Goal: Task Accomplishment & Management: Use online tool/utility

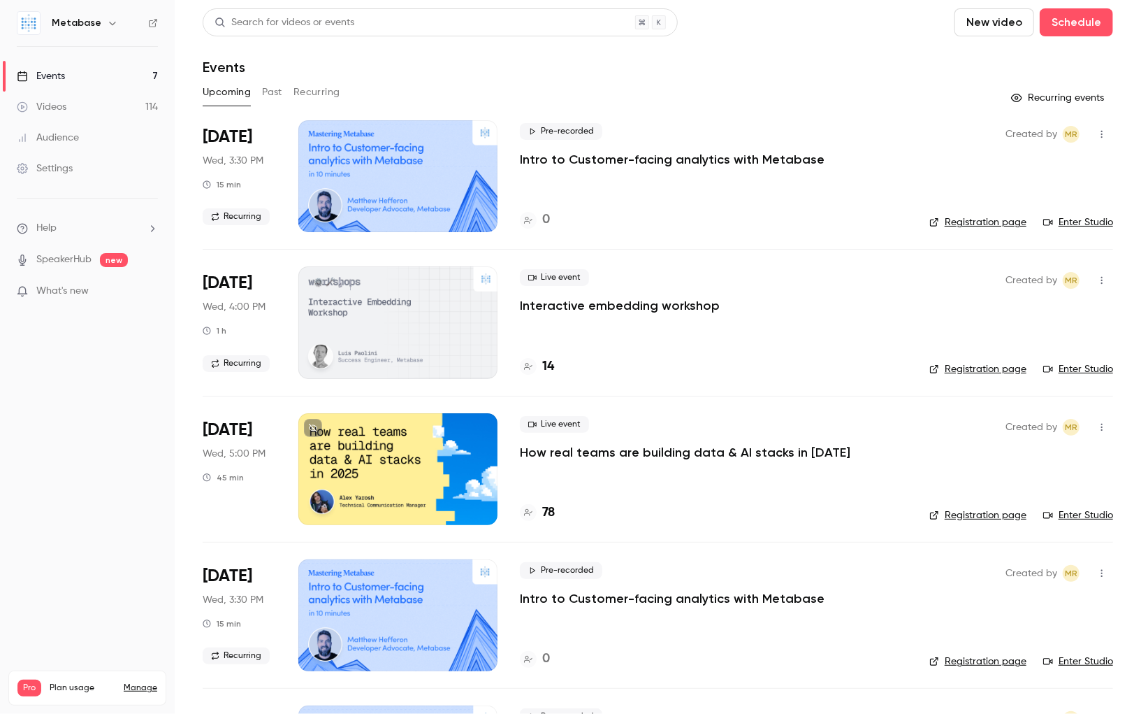
click at [995, 23] on button "New video" at bounding box center [995, 22] width 80 height 28
click at [1024, 66] on div "Record" at bounding box center [1047, 61] width 106 height 14
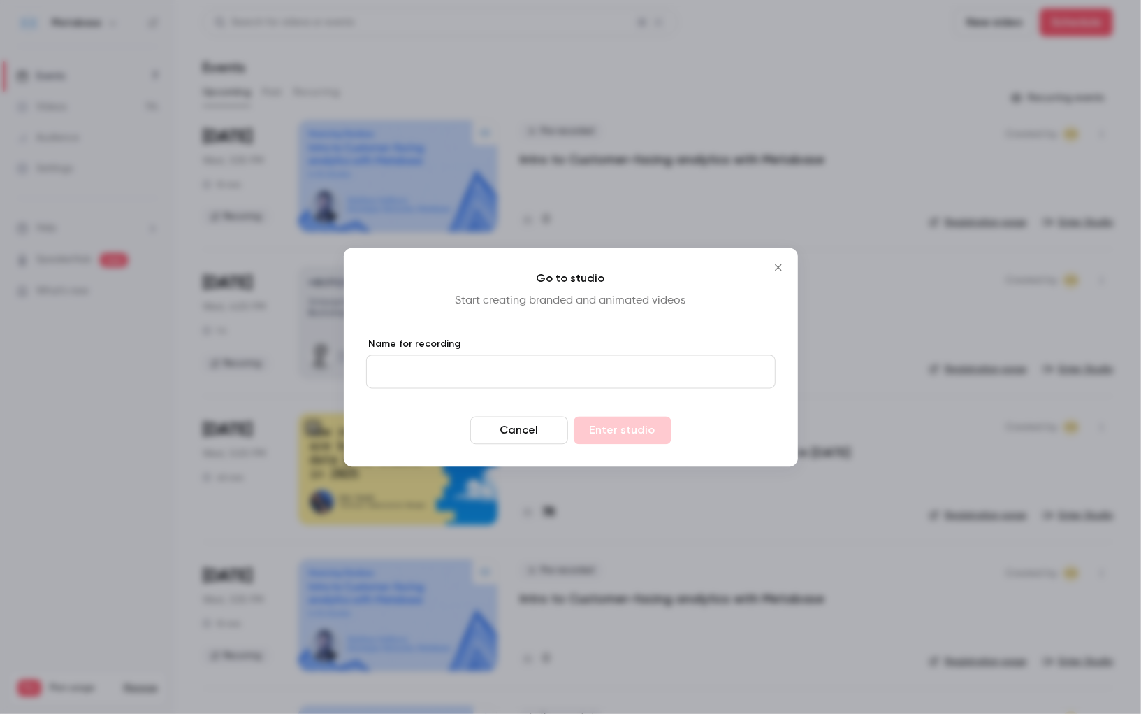
click at [778, 267] on icon "Close" at bounding box center [778, 267] width 6 height 6
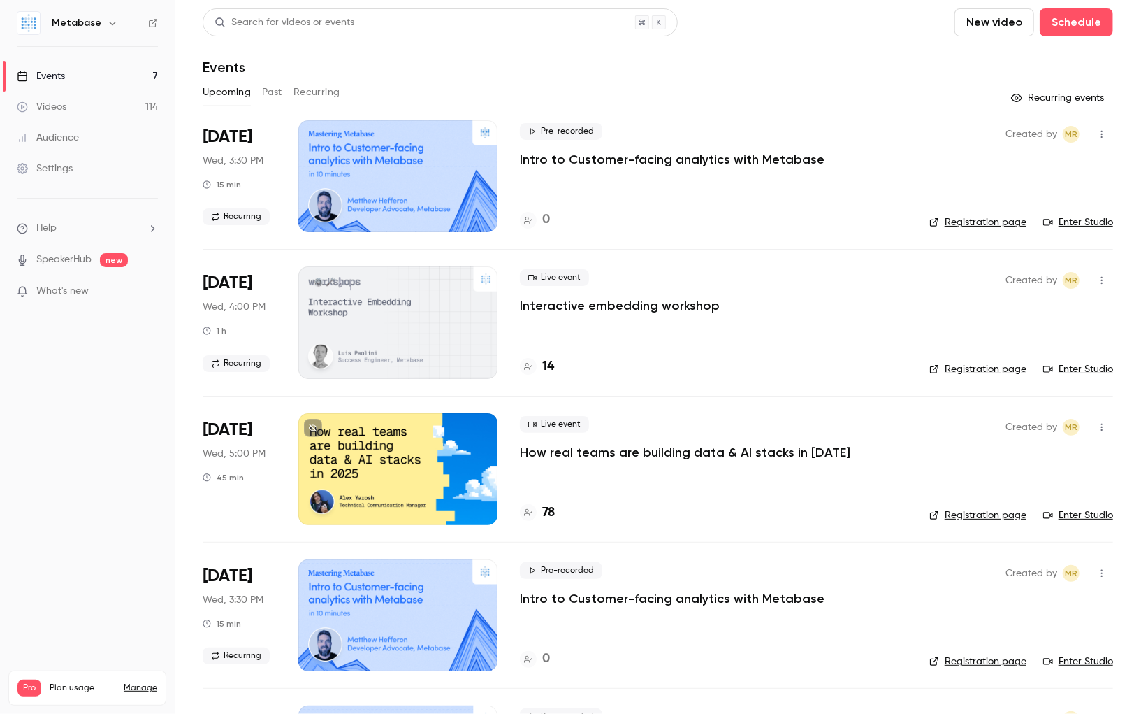
click at [1006, 34] on button "New video" at bounding box center [995, 22] width 80 height 28
click at [1079, 28] on div at bounding box center [570, 357] width 1141 height 714
click at [1079, 28] on button "Schedule" at bounding box center [1076, 22] width 73 height 28
click at [327, 96] on div at bounding box center [570, 357] width 1141 height 714
click at [323, 93] on button "Recurring" at bounding box center [317, 92] width 47 height 22
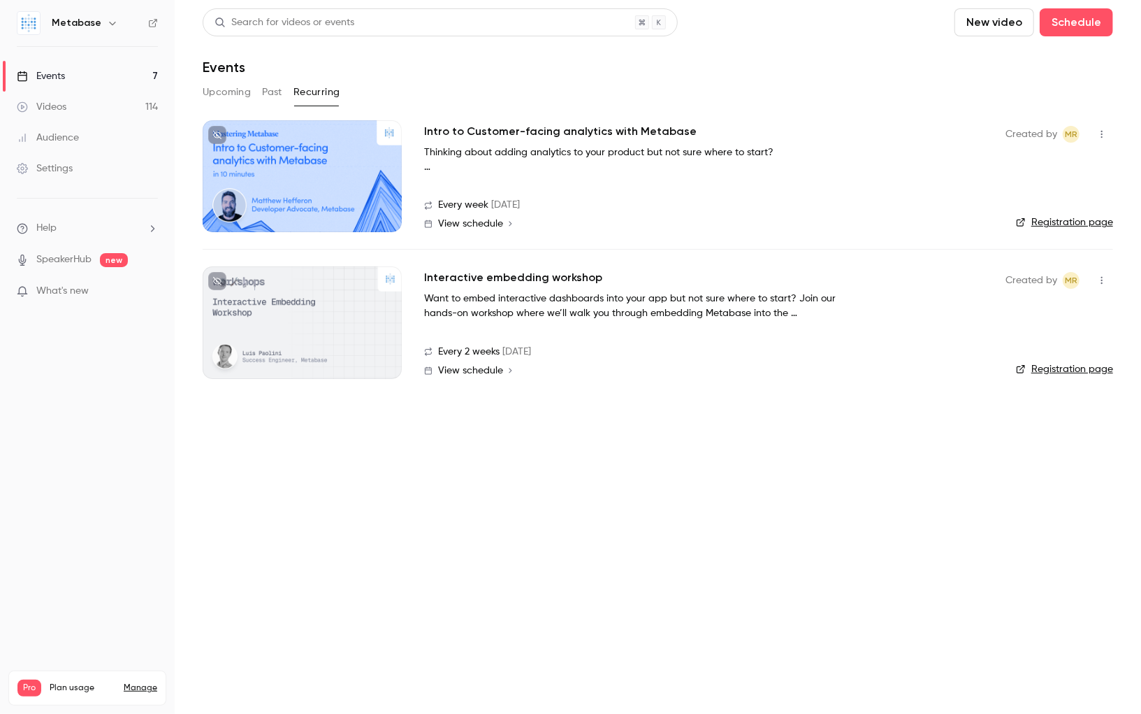
click at [477, 131] on h2 "Intro to Customer-facing analytics with Metabase" at bounding box center [560, 131] width 273 height 17
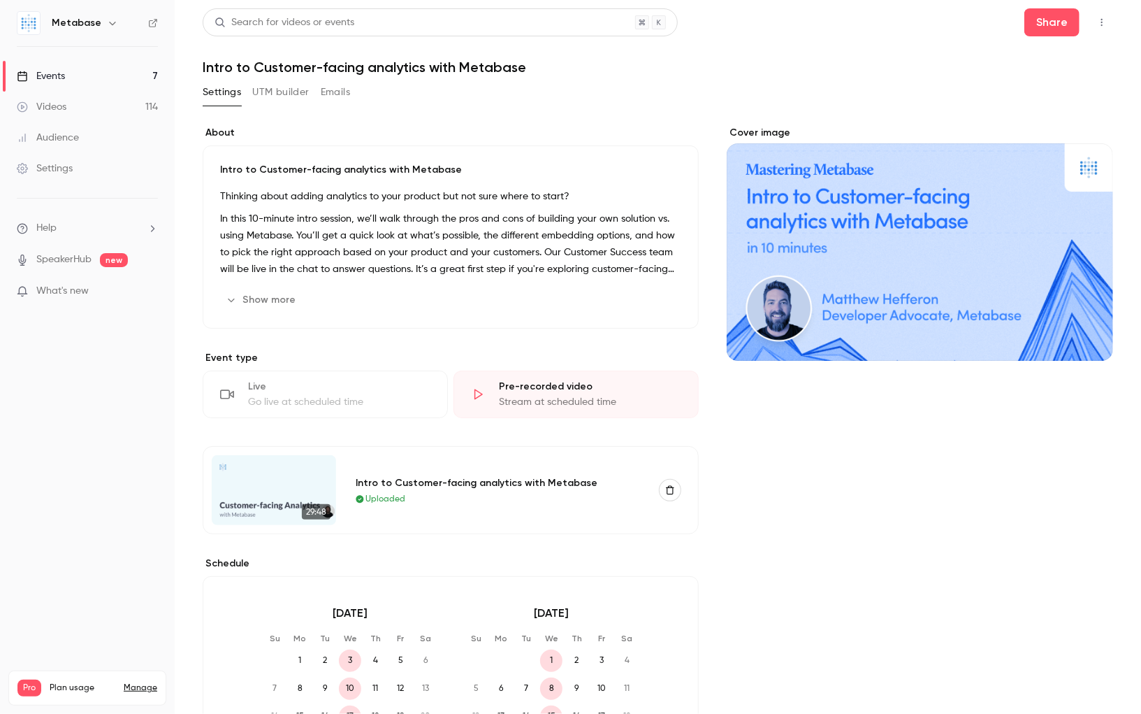
click at [74, 80] on link "Events 7" at bounding box center [87, 76] width 175 height 31
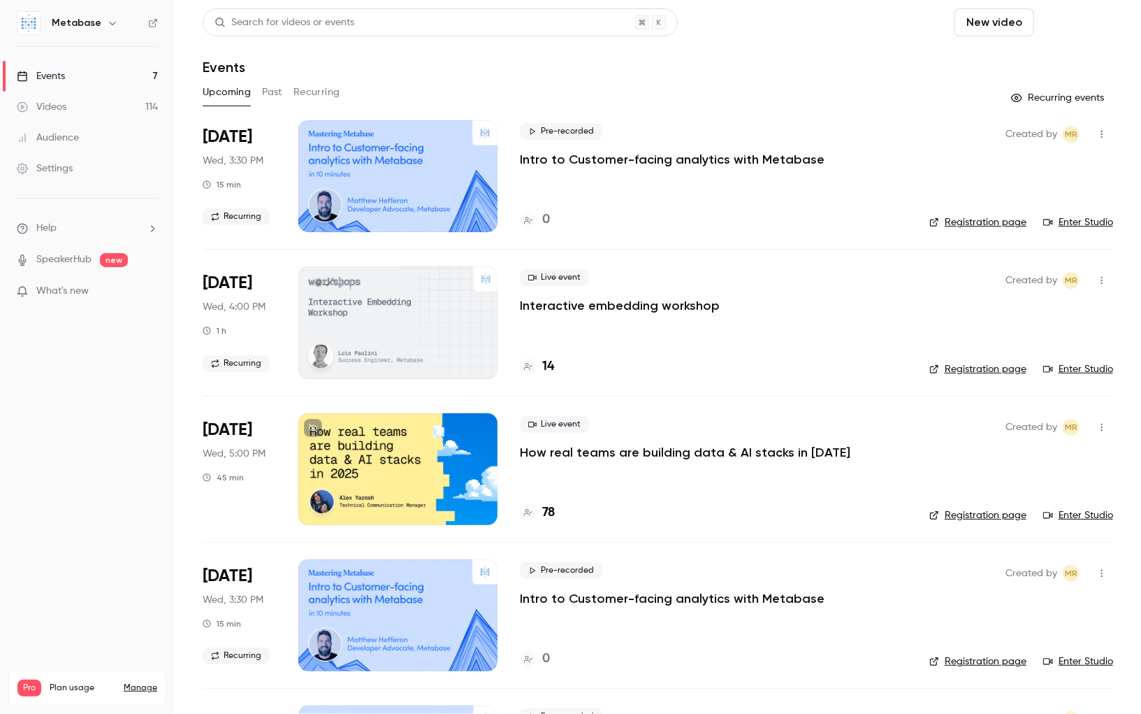
click at [1081, 26] on button "Schedule" at bounding box center [1076, 22] width 73 height 28
click at [1046, 59] on div "One time event" at bounding box center [1049, 61] width 106 height 14
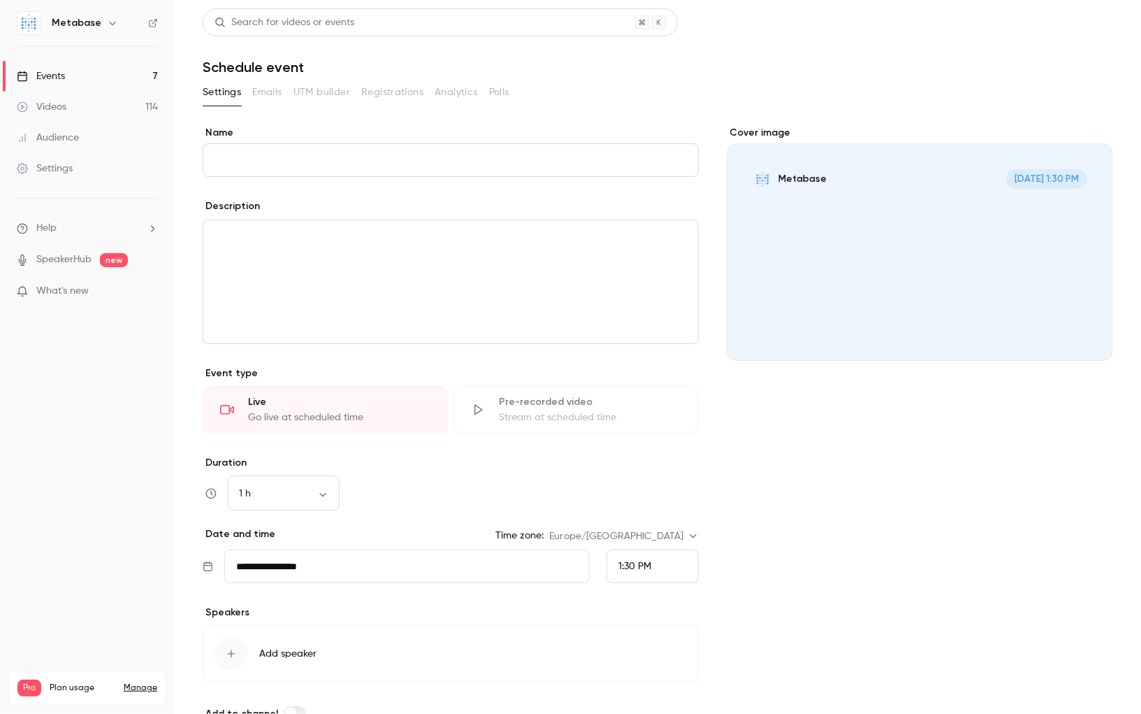
click at [68, 210] on ul "Help SpeakerHub new What's new" at bounding box center [87, 261] width 175 height 125
click at [64, 215] on ul "Help SpeakerHub new What's new" at bounding box center [87, 261] width 175 height 125
click at [45, 227] on span "Help" at bounding box center [46, 228] width 20 height 15
click at [227, 261] on span "Help center" at bounding box center [218, 254] width 53 height 15
click at [64, 113] on link "Videos 114" at bounding box center [87, 107] width 175 height 31
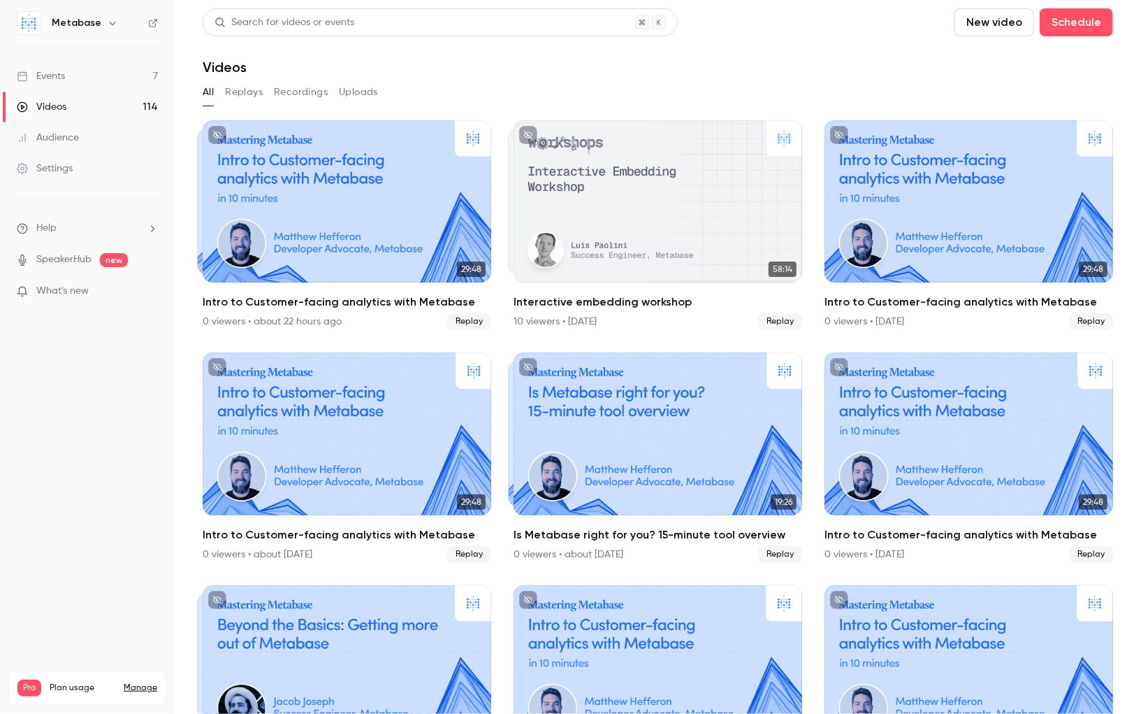
click at [355, 96] on button "Uploads" at bounding box center [358, 92] width 39 height 22
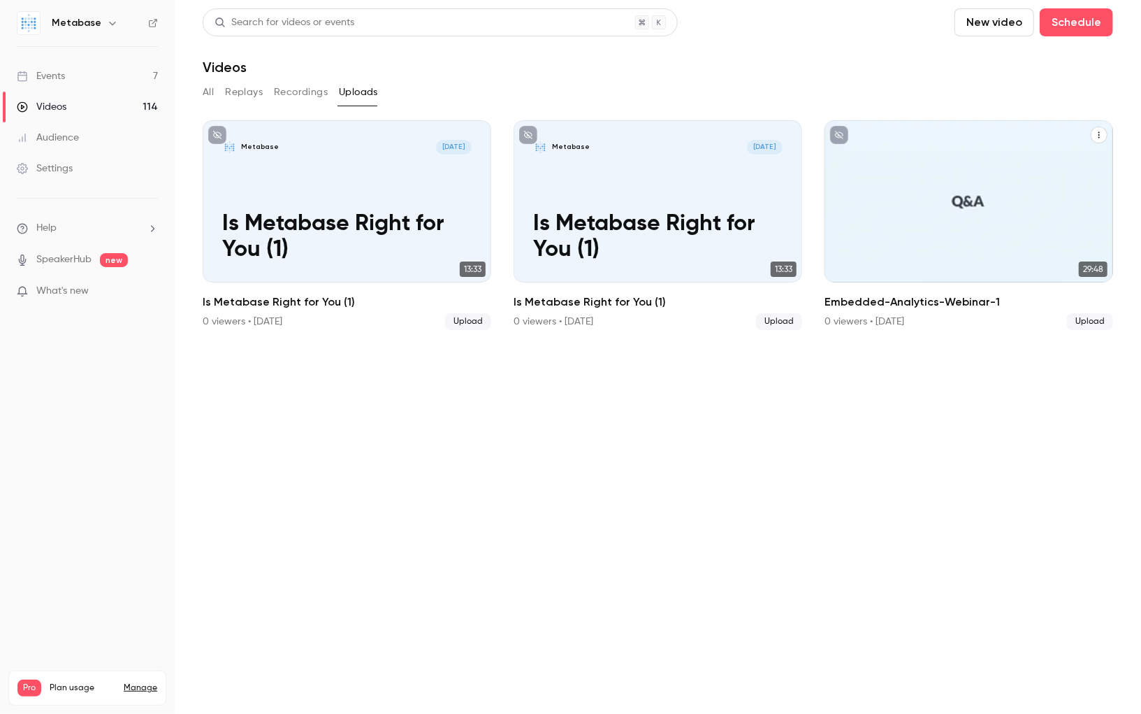
click at [1097, 134] on icon "Embedded-Analytics-Webinar-1" at bounding box center [1099, 135] width 8 height 8
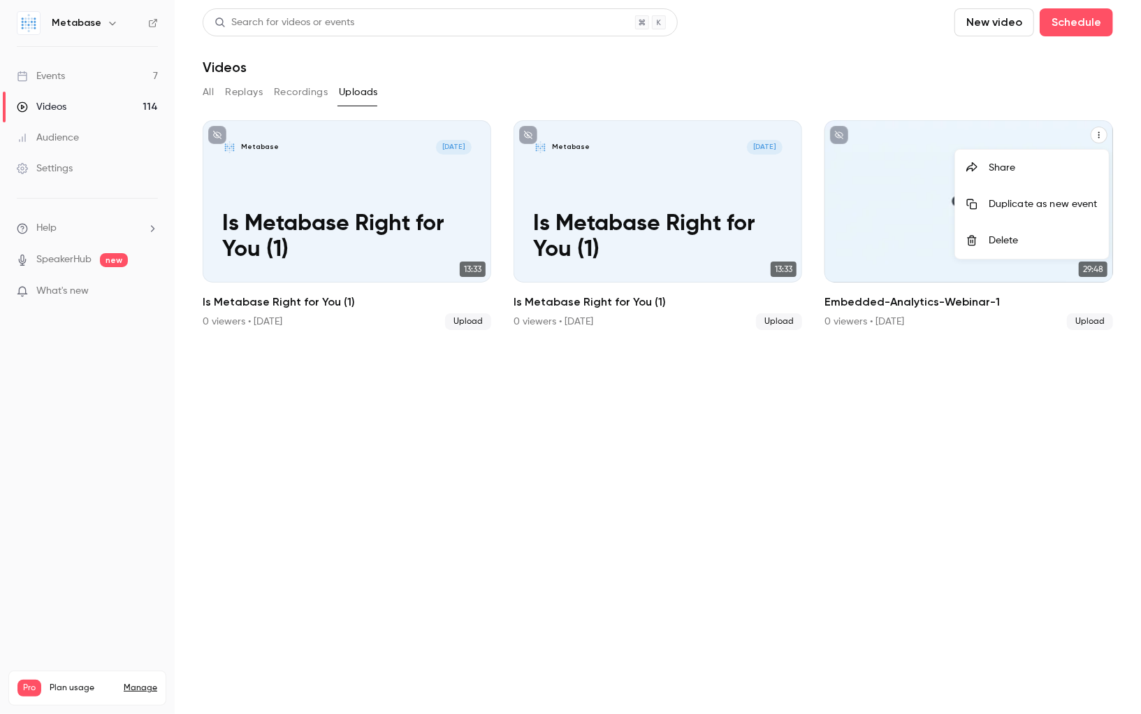
click at [1019, 238] on div "Delete" at bounding box center [1043, 240] width 109 height 14
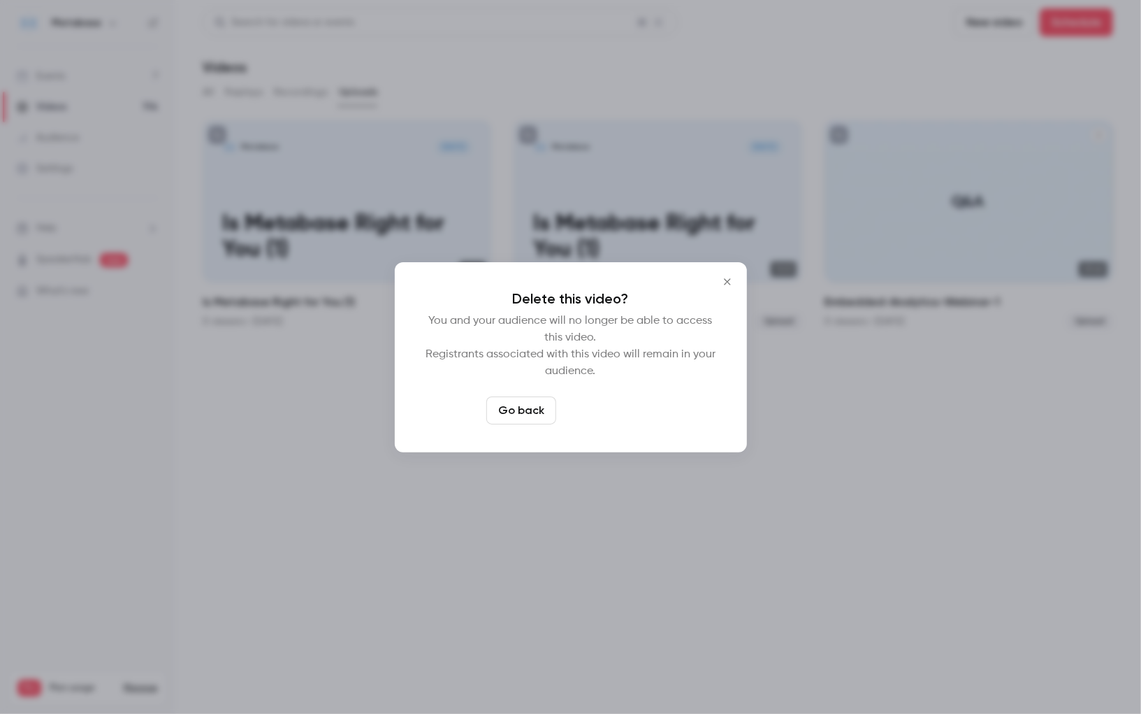
click at [619, 416] on button "Delete video" at bounding box center [608, 410] width 93 height 28
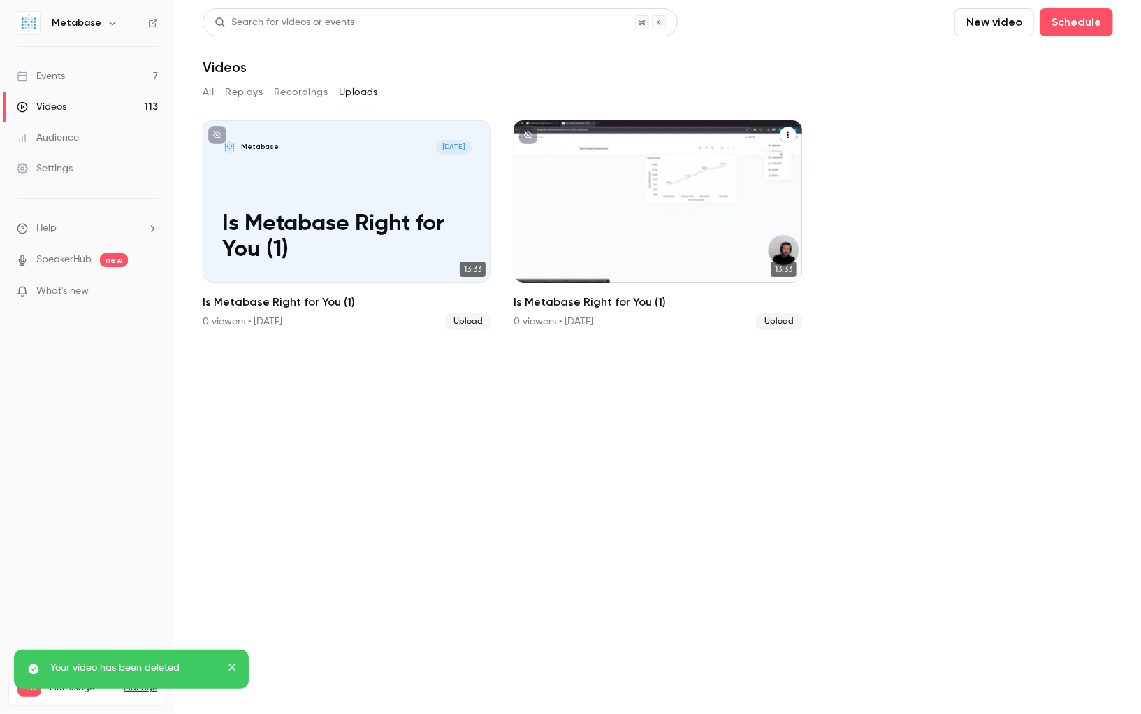
click at [791, 132] on icon "Is Metabase Right for You (1)" at bounding box center [788, 135] width 8 height 8
click at [716, 238] on div "Delete" at bounding box center [732, 240] width 109 height 14
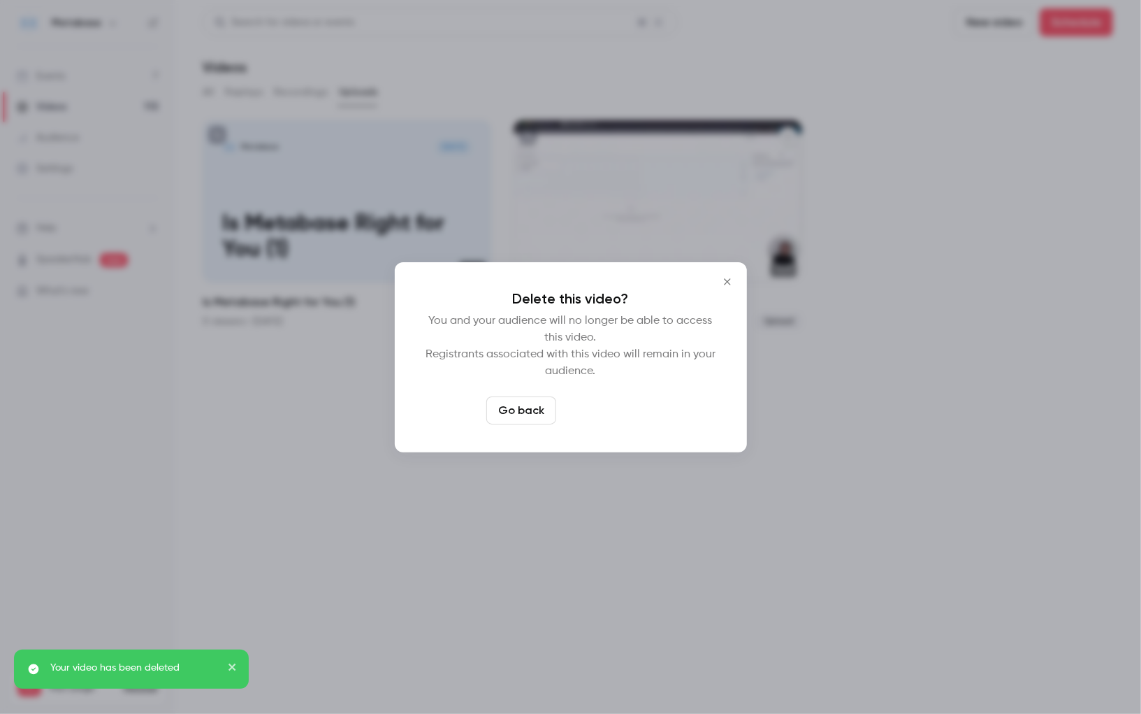
click at [608, 418] on button "Delete video" at bounding box center [608, 410] width 93 height 28
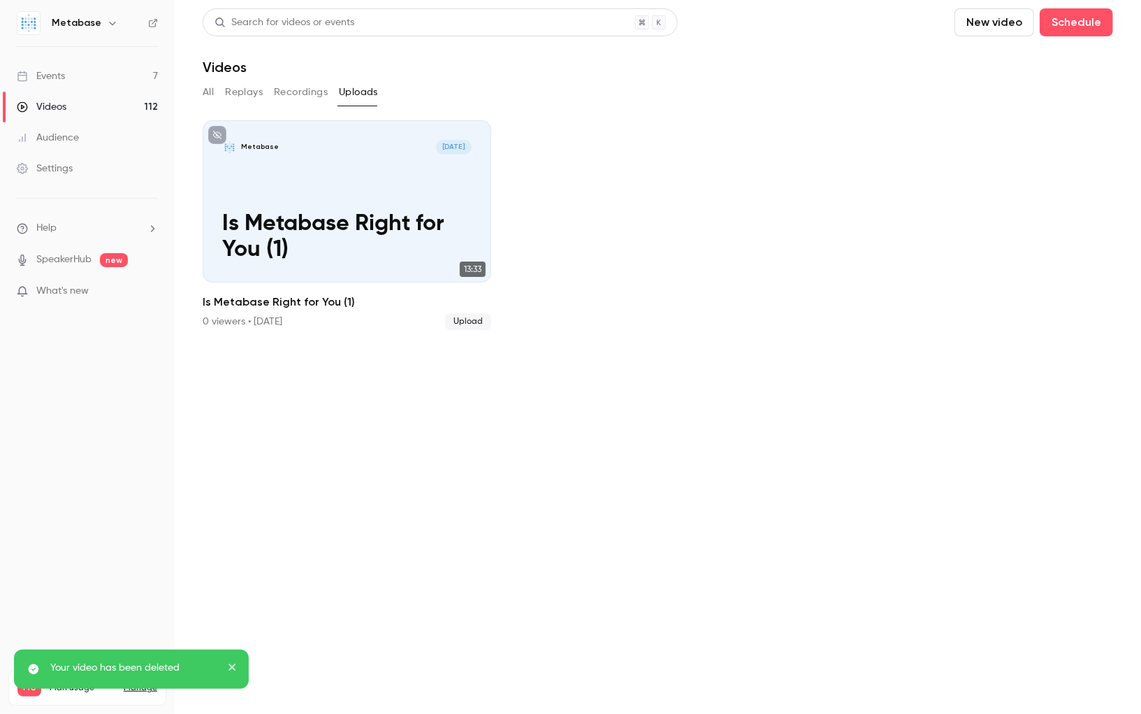
click at [994, 14] on button "New video" at bounding box center [995, 22] width 80 height 28
click at [1009, 92] on div "Upload" at bounding box center [1047, 97] width 106 height 14
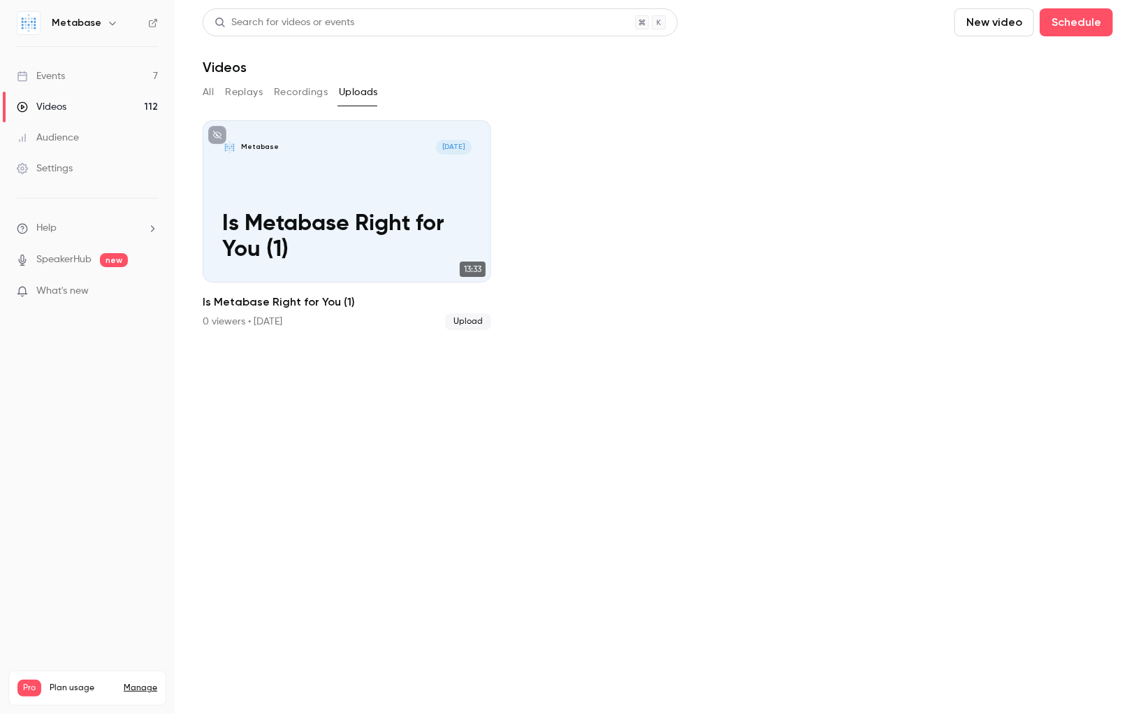
click at [0, 196] on ul "Events 7 Videos 112 Audience Settings" at bounding box center [87, 122] width 175 height 151
click at [551, 294] on ul "Metabase [DATE] Is Metabase Right for You (1) 13:33 Is Metabase Right for You (…" at bounding box center [658, 225] width 911 height 210
click at [984, 34] on button "New video" at bounding box center [995, 22] width 80 height 28
click at [994, 29] on div at bounding box center [570, 357] width 1141 height 714
click at [994, 29] on button "New video" at bounding box center [995, 22] width 80 height 28
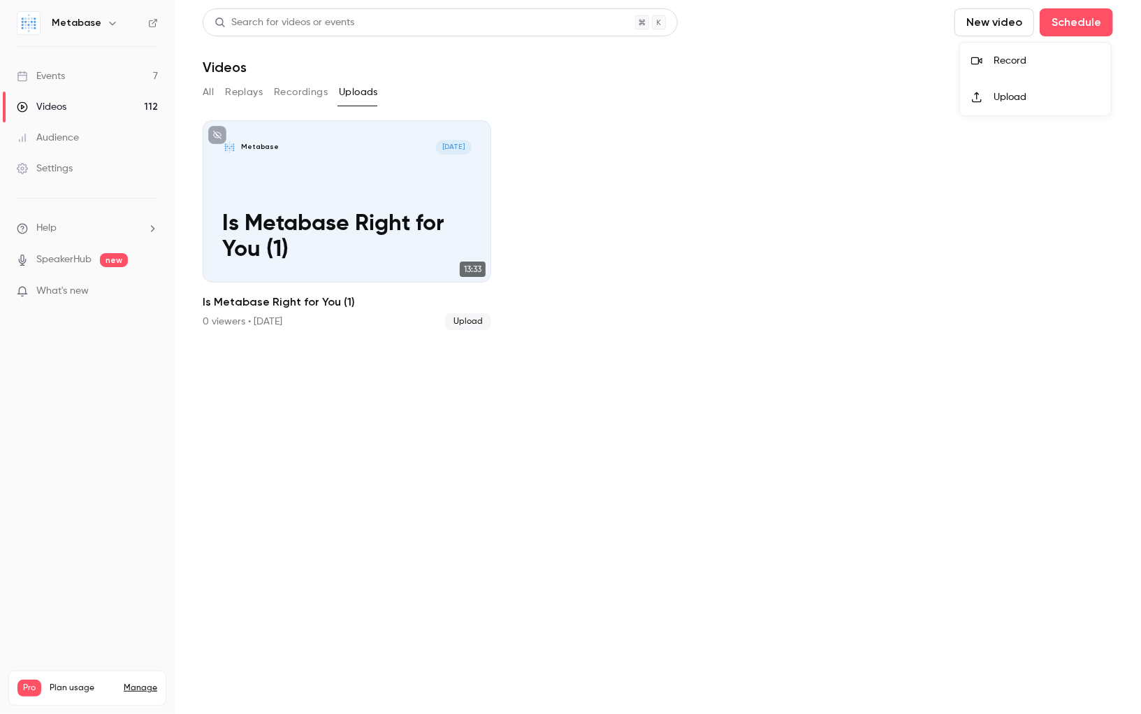
click at [997, 89] on li "Upload" at bounding box center [1035, 97] width 151 height 36
click at [306, 87] on button "Recordings" at bounding box center [301, 92] width 54 height 22
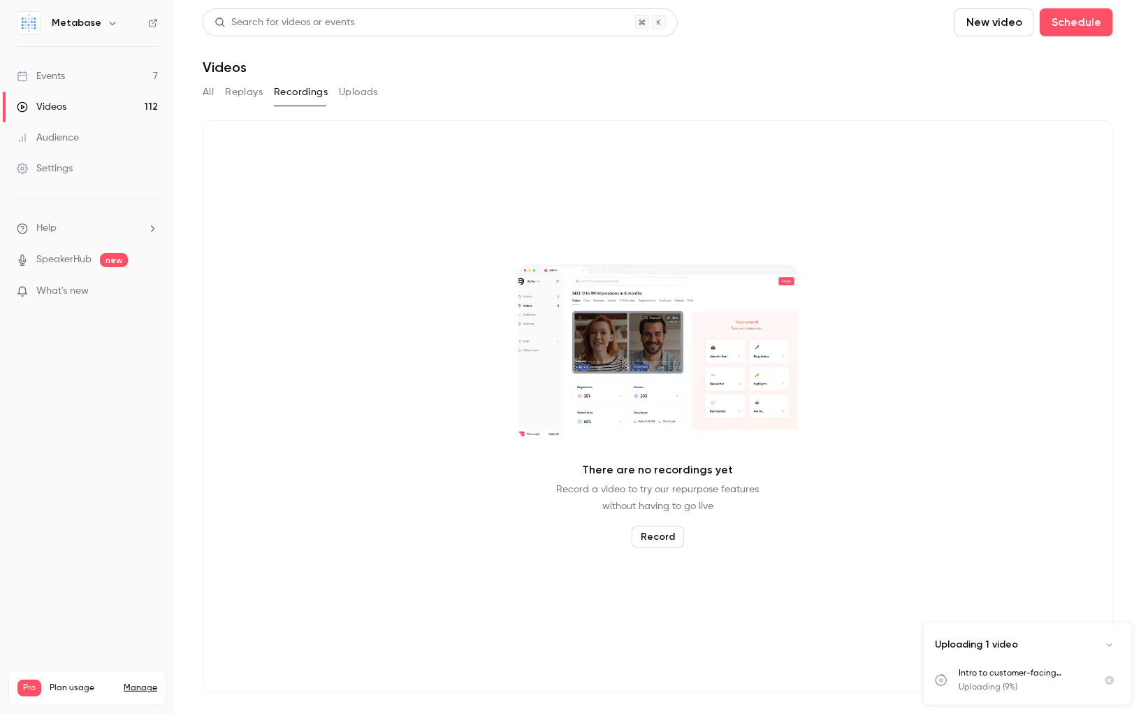
click at [245, 96] on button "Replays" at bounding box center [244, 92] width 38 height 22
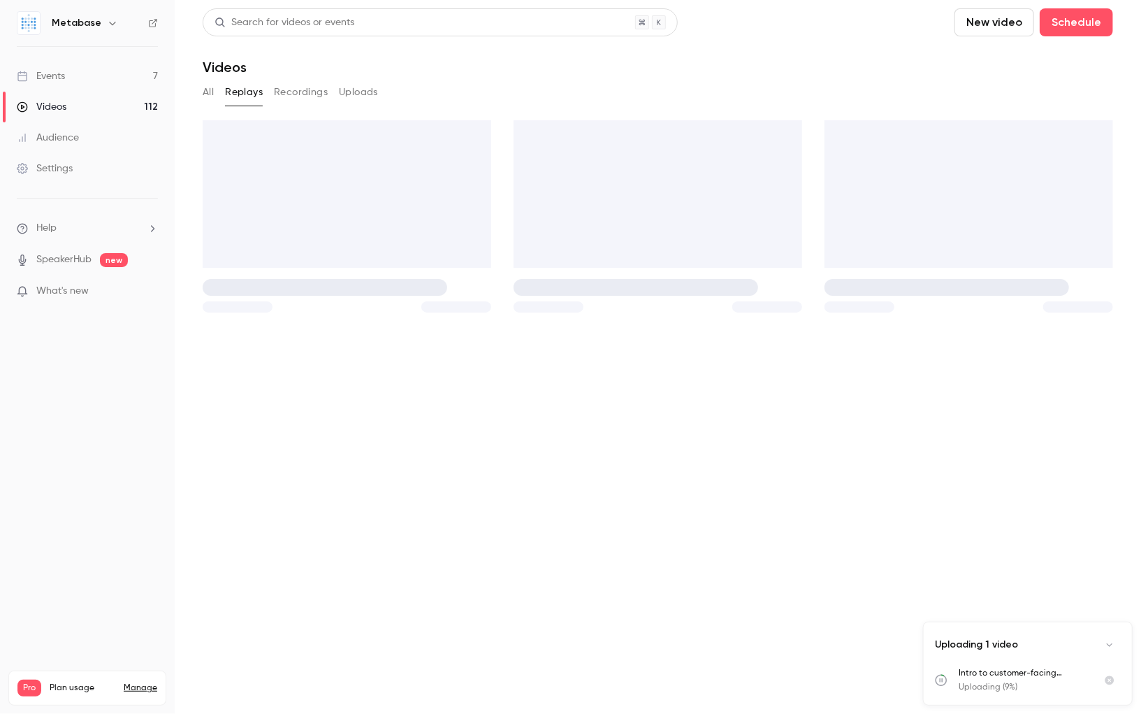
click at [210, 97] on button "All" at bounding box center [208, 92] width 11 height 22
click at [58, 75] on div "Events" at bounding box center [41, 76] width 48 height 14
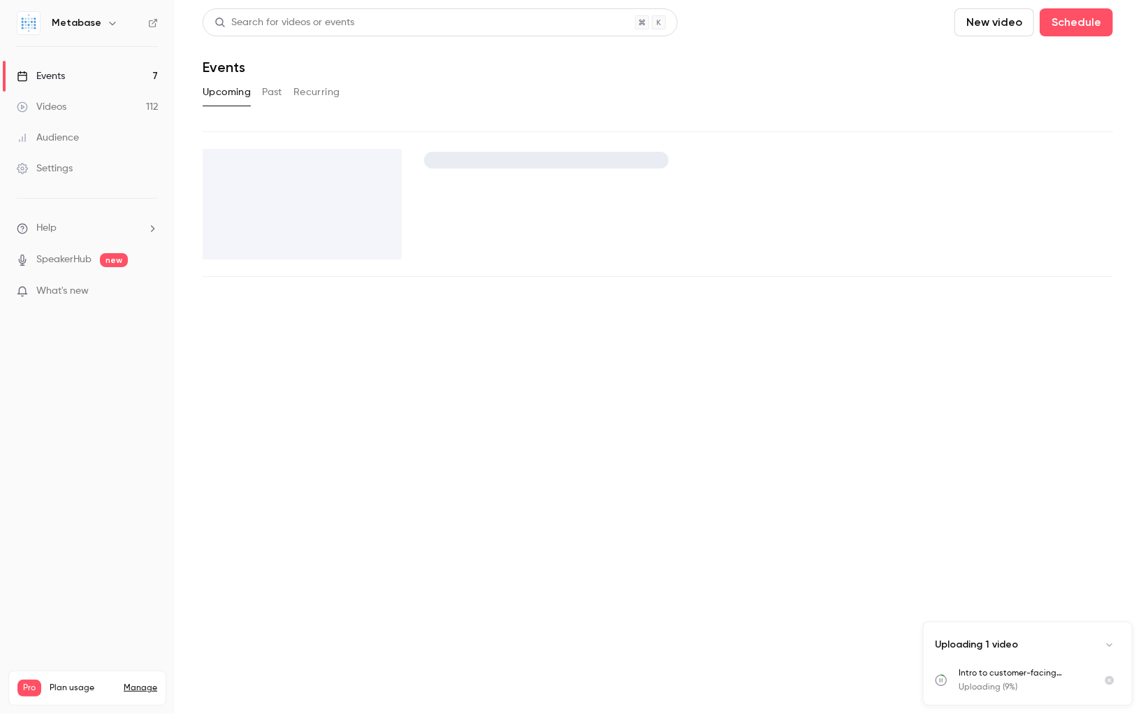
click at [71, 260] on link "SpeakerHub" at bounding box center [63, 259] width 55 height 15
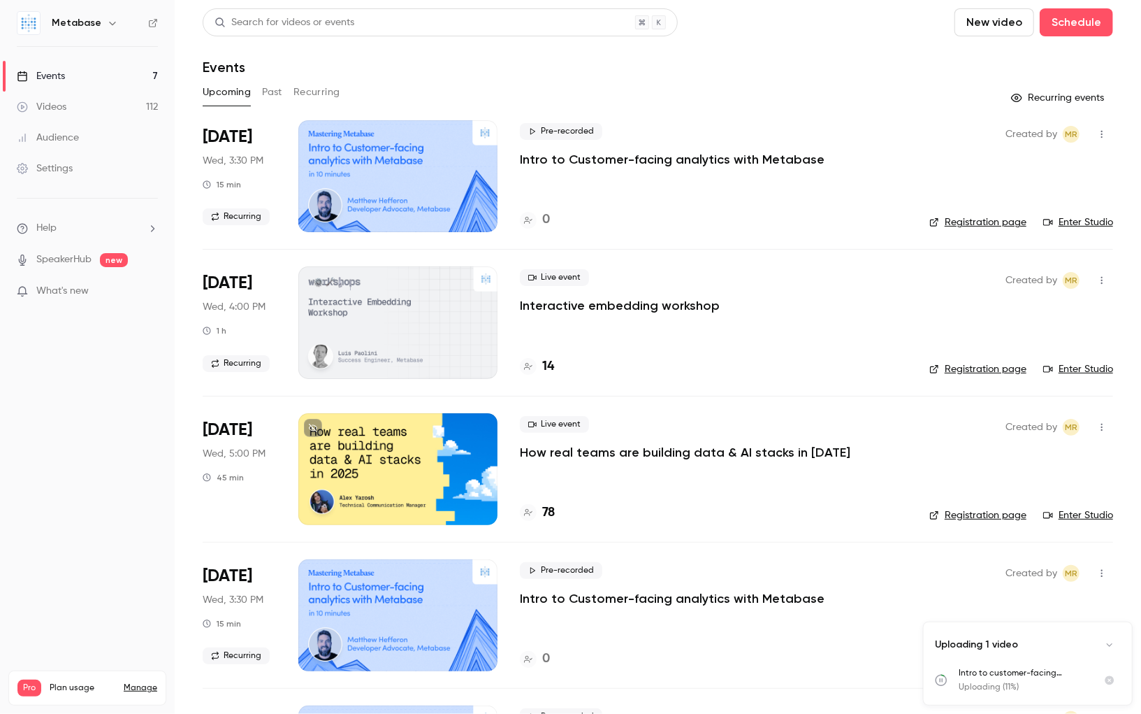
click at [62, 110] on div "Videos" at bounding box center [42, 107] width 50 height 14
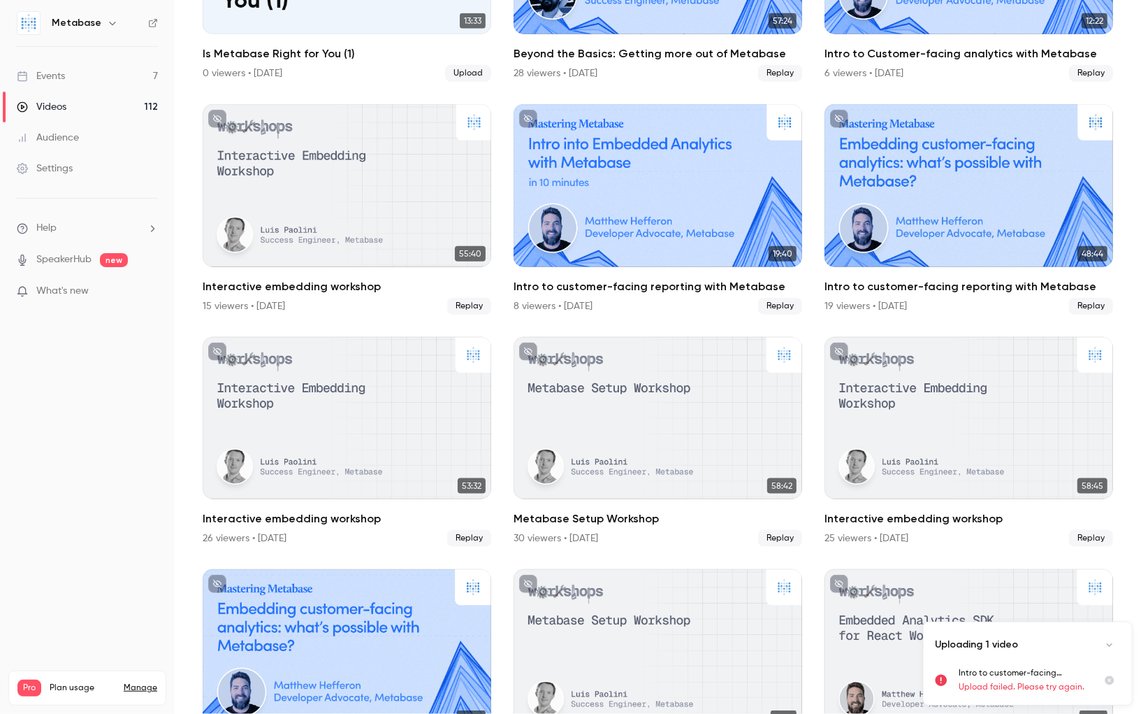
scroll to position [763, 0]
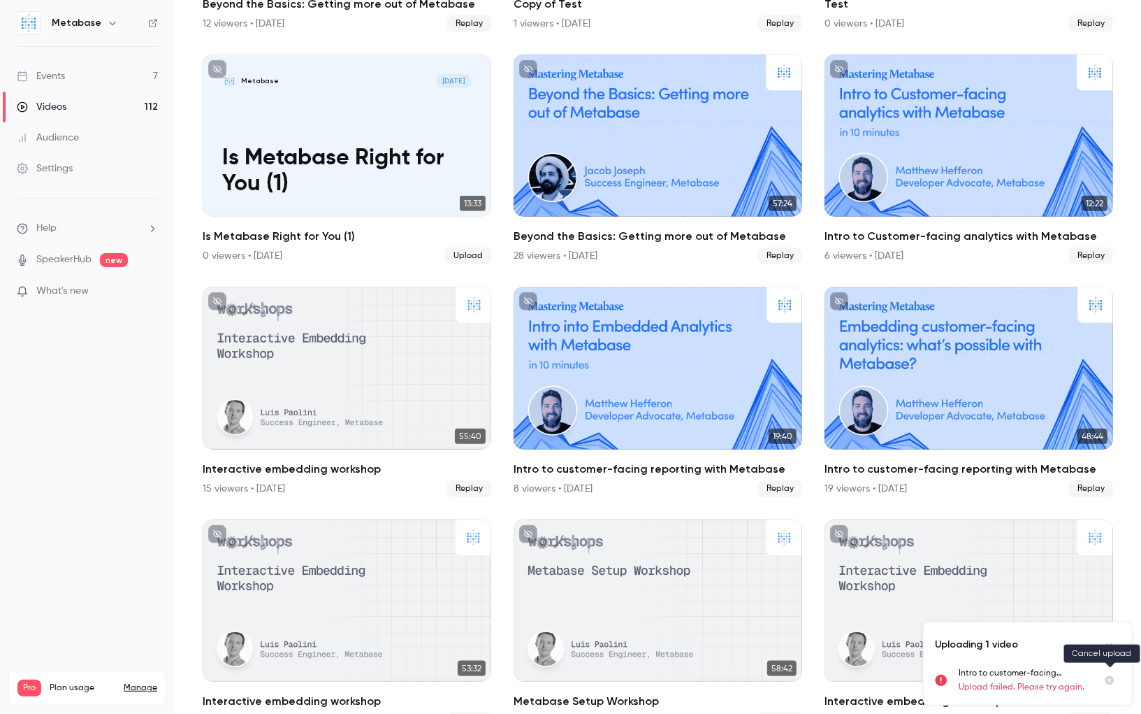
click at [1113, 675] on icon "Cancel upload" at bounding box center [1109, 680] width 11 height 10
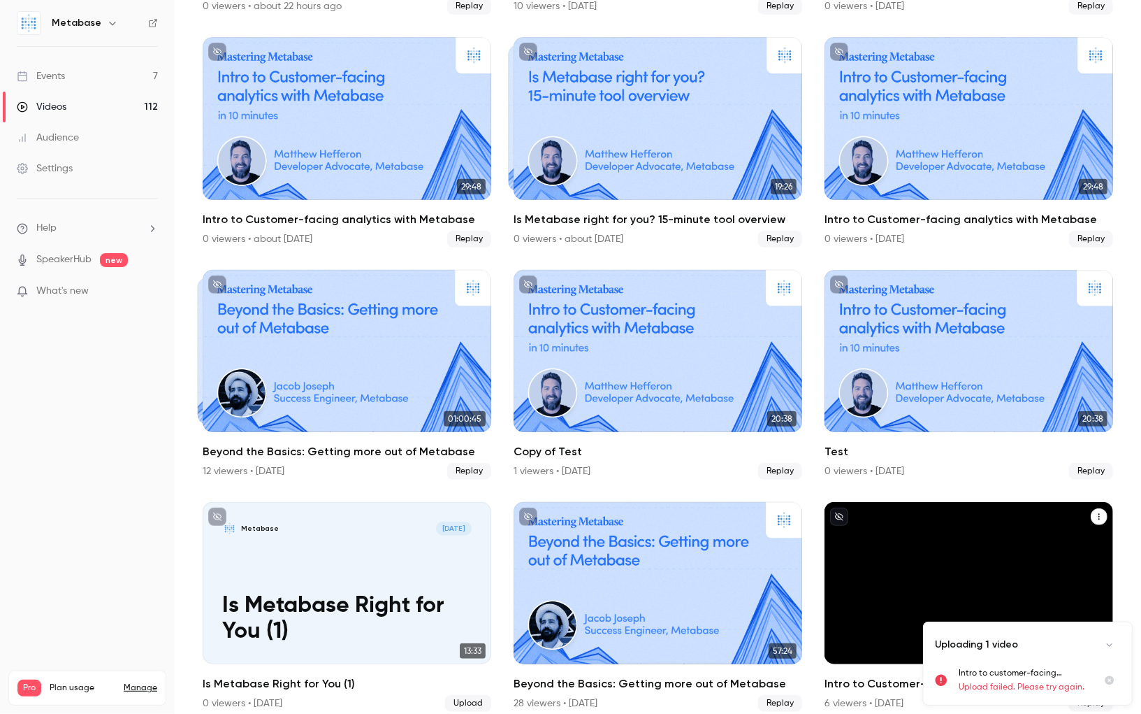
scroll to position [0, 0]
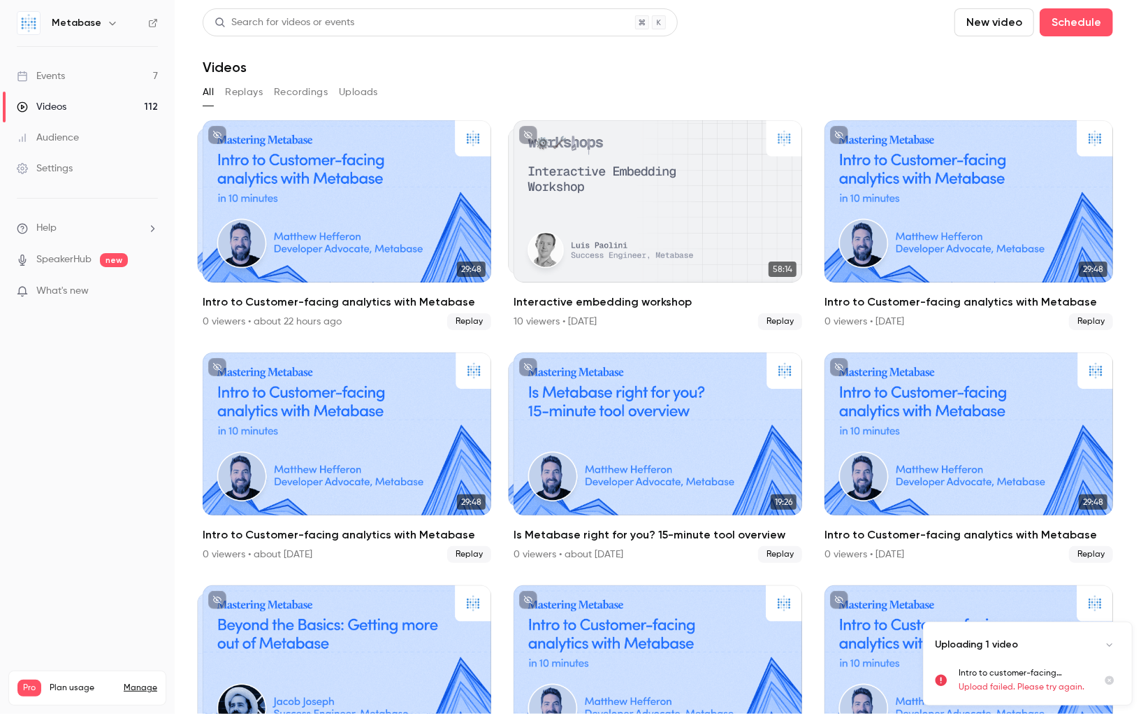
click at [997, 22] on button "New video" at bounding box center [995, 22] width 80 height 28
click at [994, 89] on li "Upload" at bounding box center [1035, 97] width 151 height 36
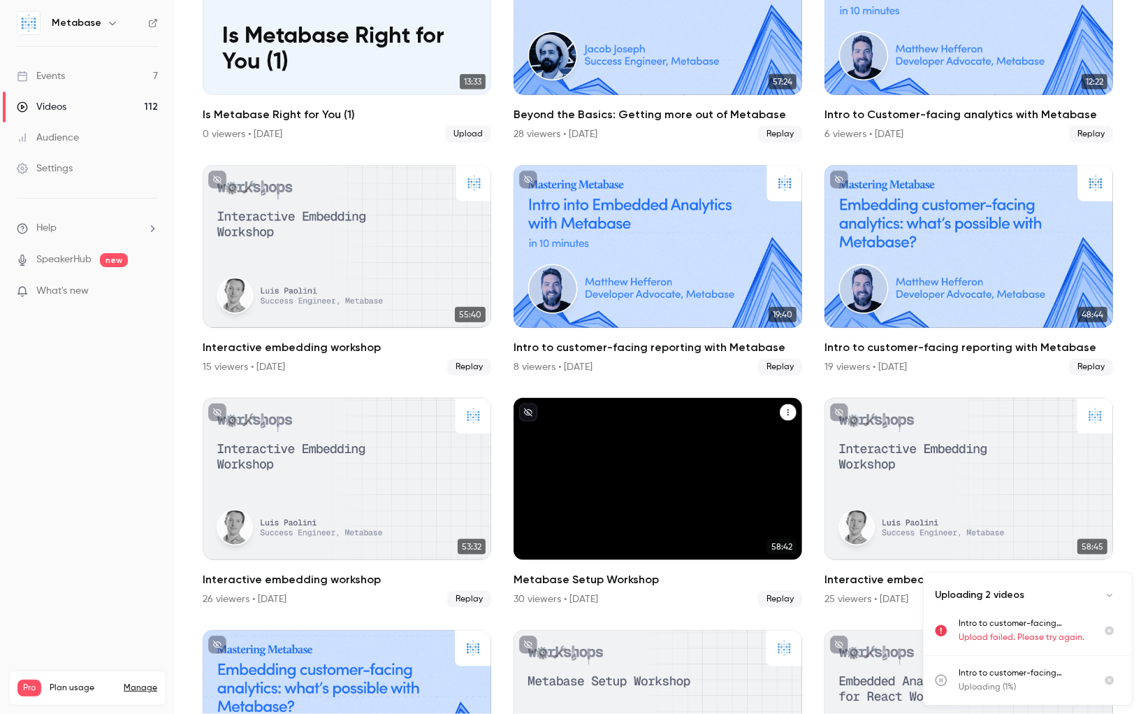
scroll to position [882, 0]
